Goal: Task Accomplishment & Management: Manage account settings

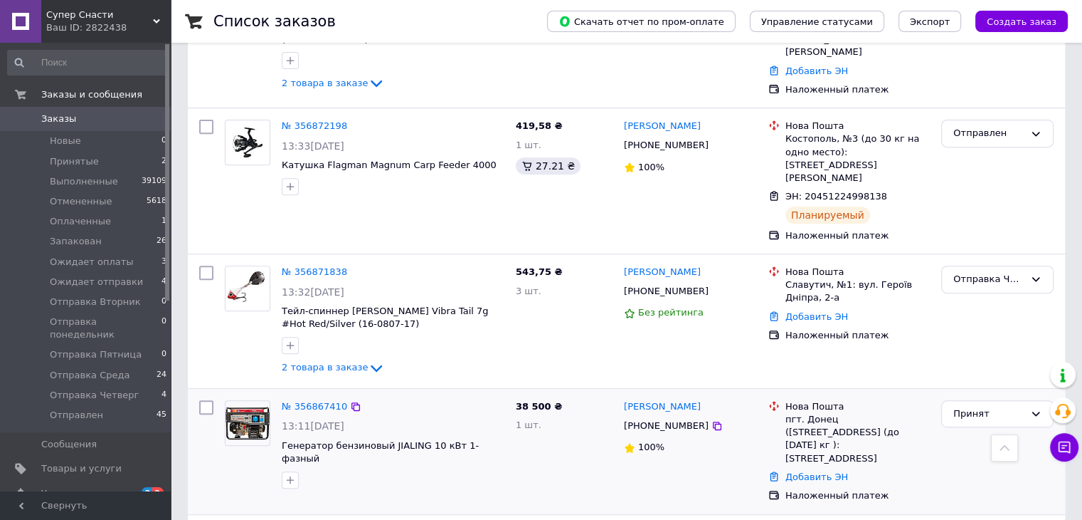
scroll to position [641, 0]
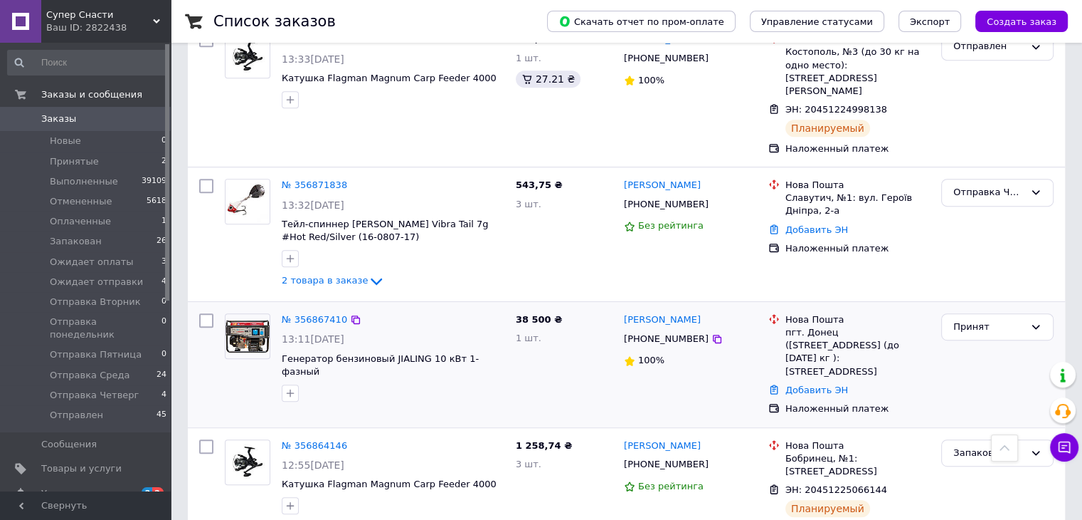
click at [242, 320] on img at bounding box center [248, 336] width 44 height 33
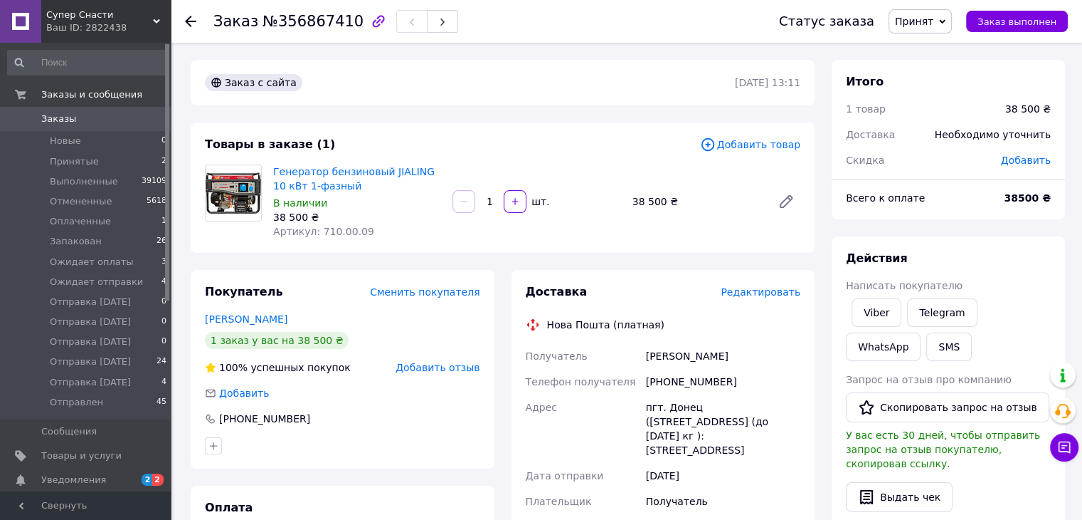
click at [85, 117] on span "Заказы" at bounding box center [86, 118] width 90 height 13
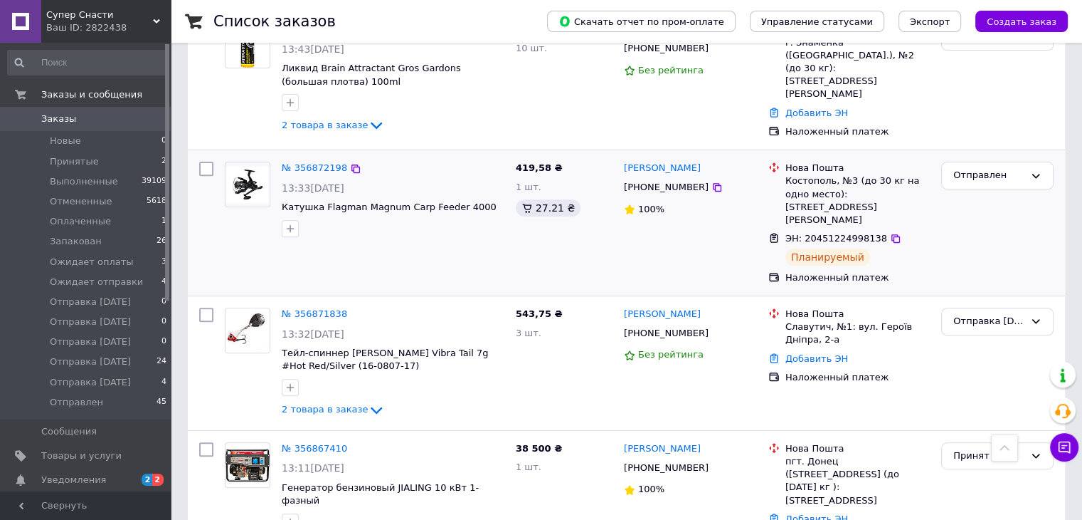
scroll to position [641, 0]
